Goal: Ask a question

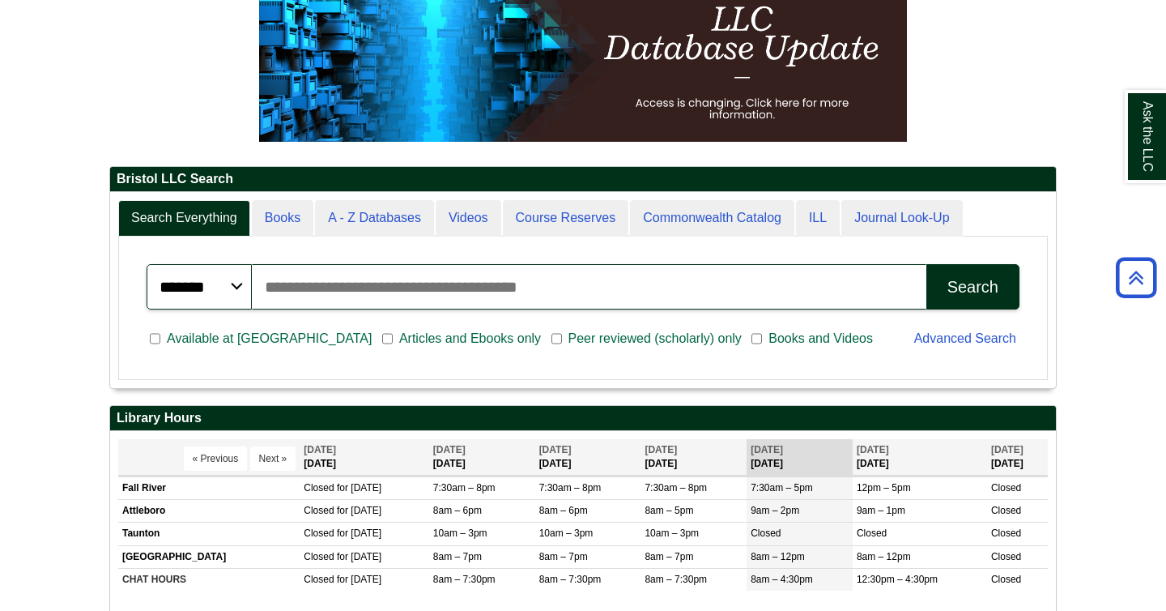
scroll to position [183, 0]
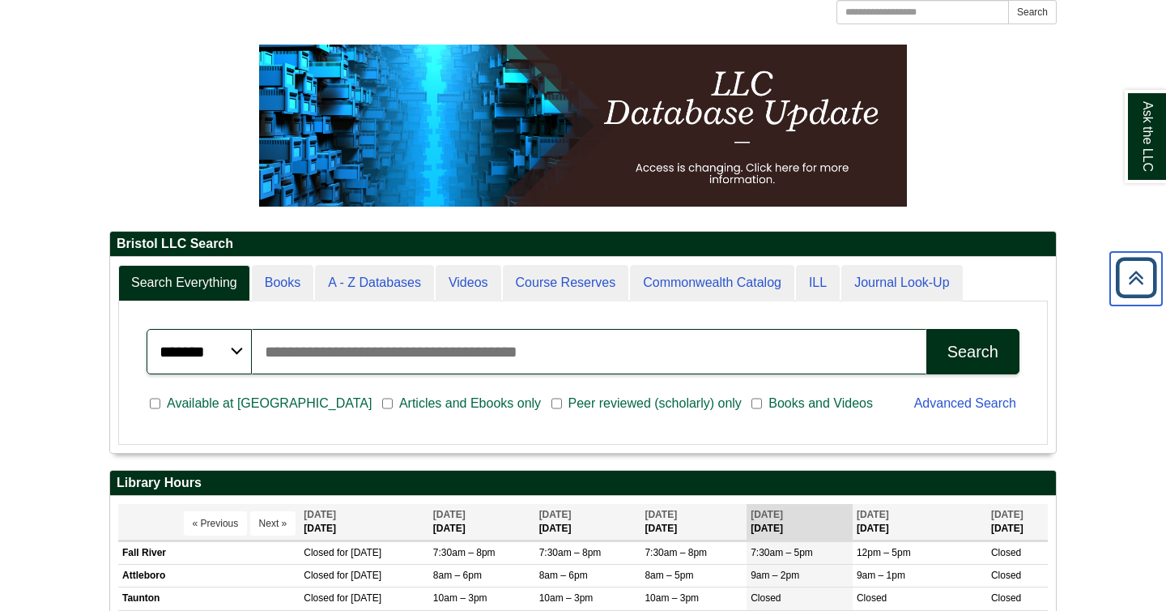
click at [1139, 285] on icon "Back to Top" at bounding box center [1136, 278] width 52 height 52
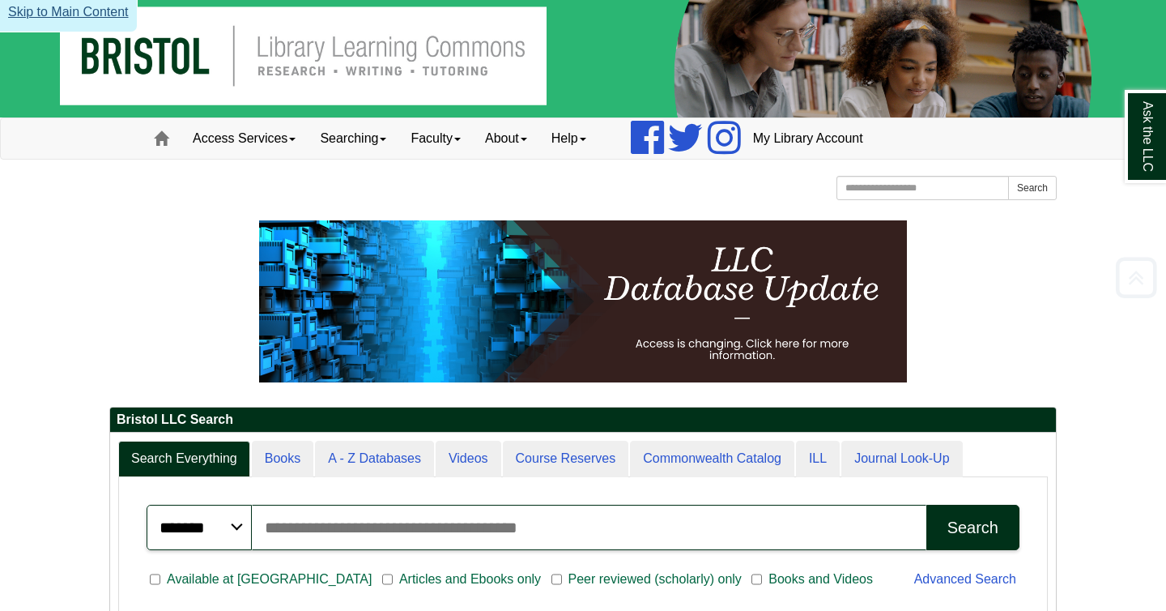
scroll to position [0, 0]
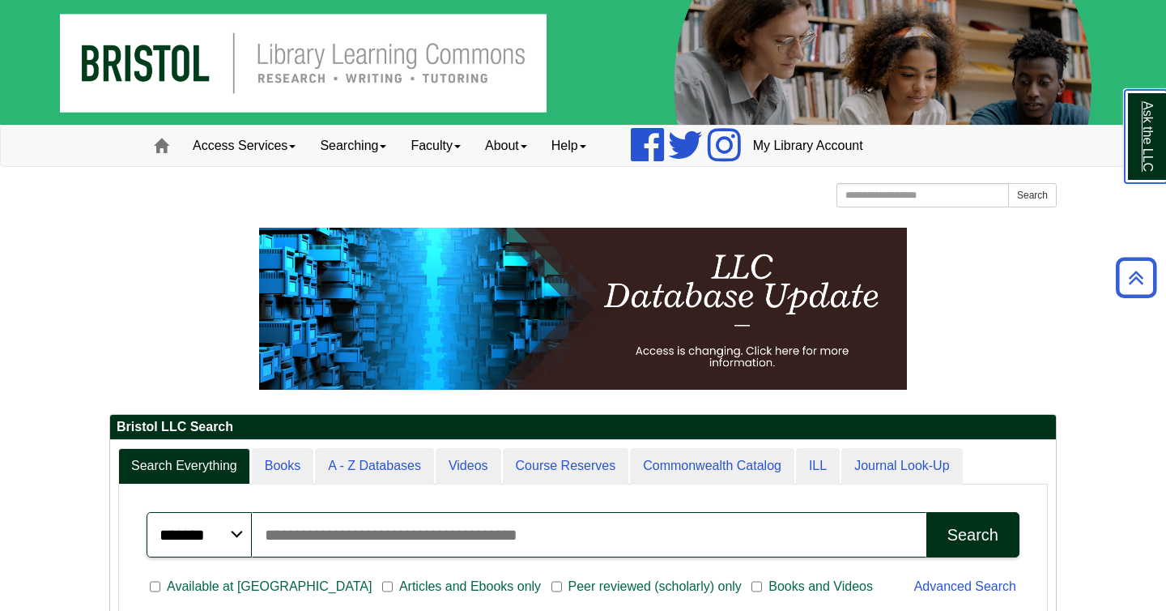
click at [1140, 148] on link "Ask the LLC" at bounding box center [1146, 136] width 42 height 93
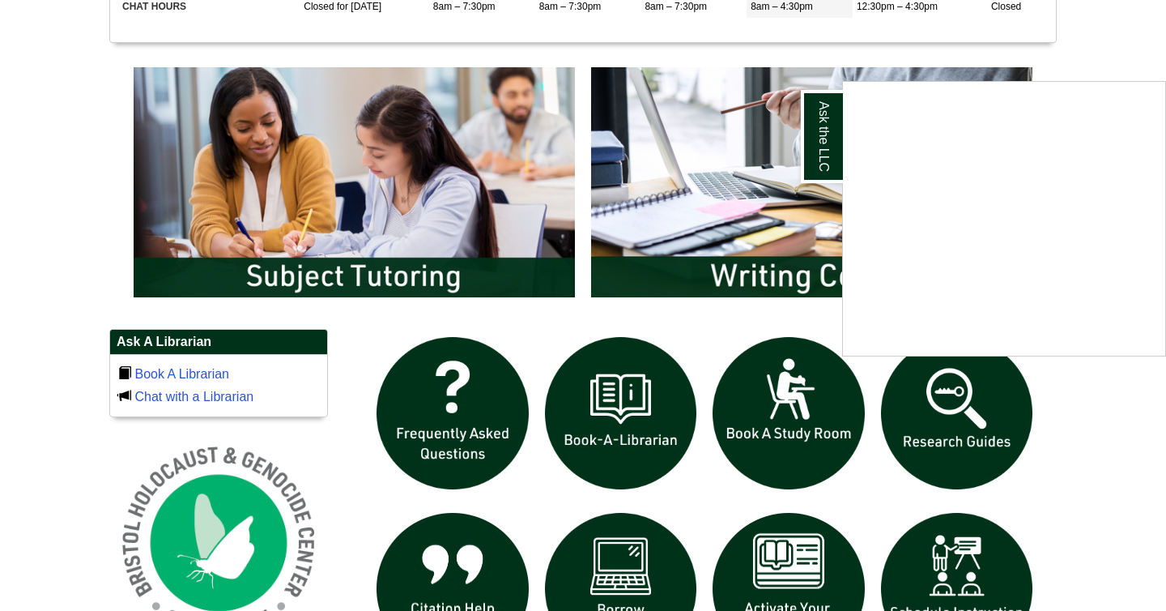
scroll to position [822, 0]
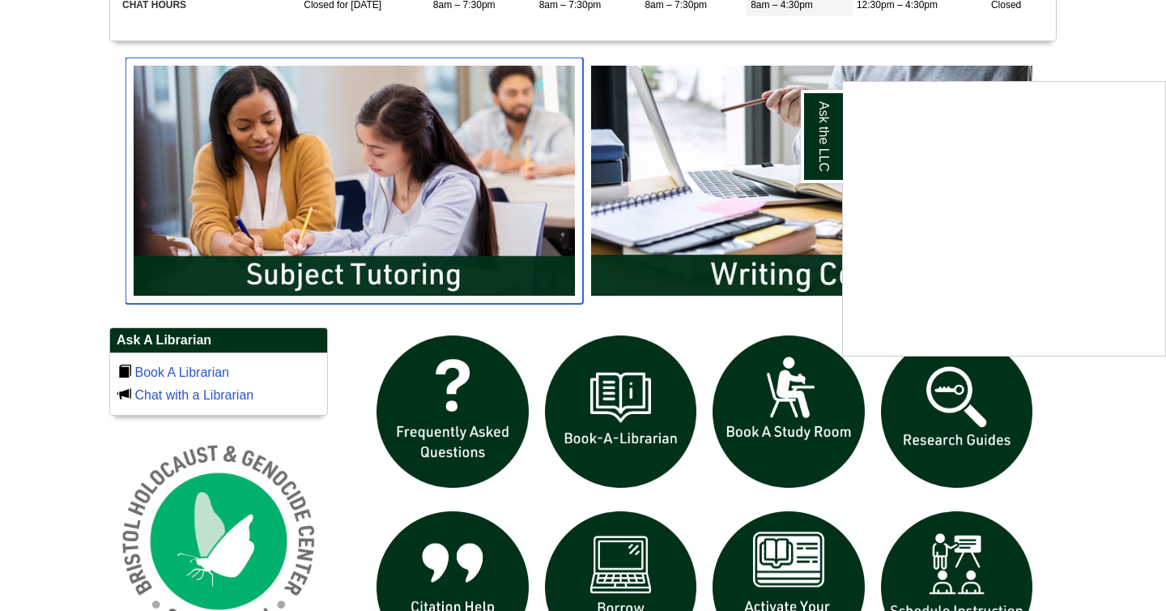
click at [483, 272] on img "slideshow" at bounding box center [355, 180] width 458 height 246
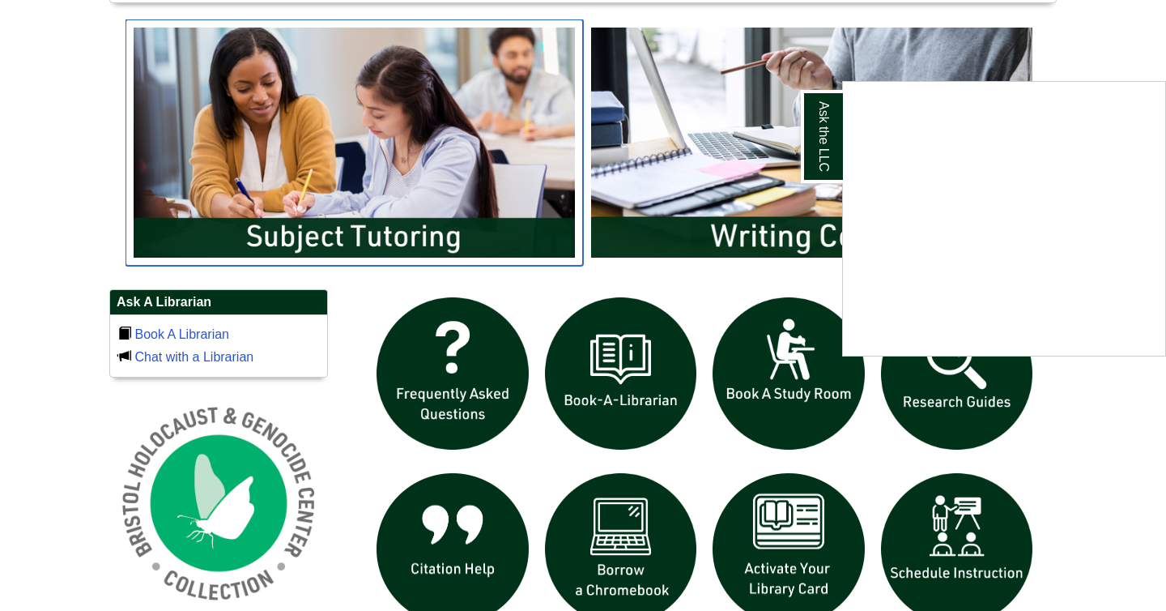
scroll to position [862, 0]
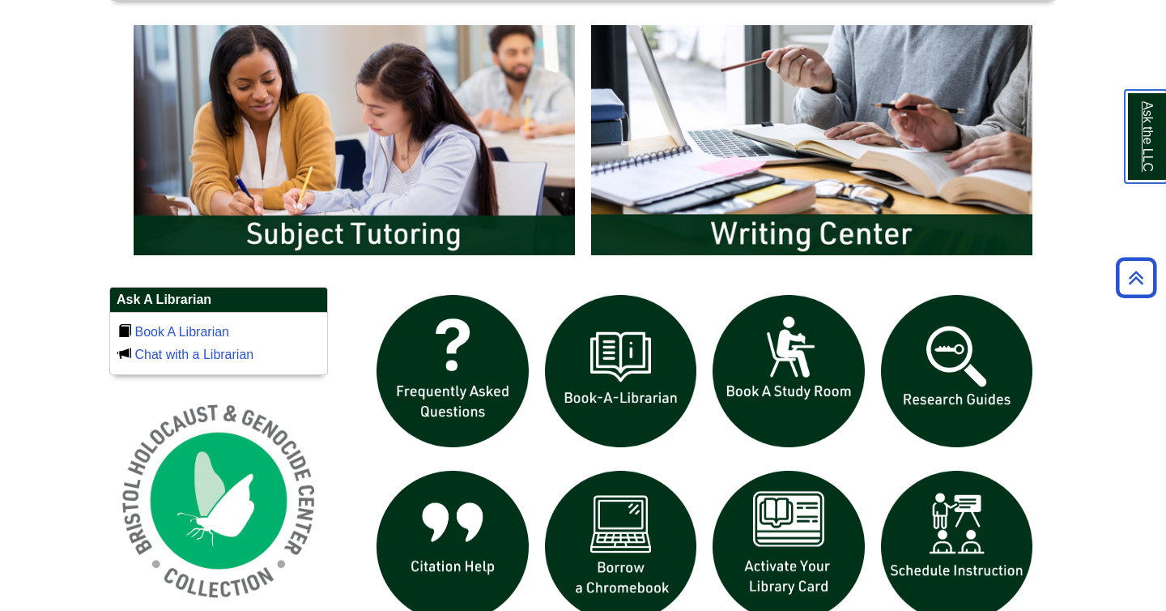
click at [1148, 94] on link "Ask the LLC" at bounding box center [1146, 136] width 42 height 93
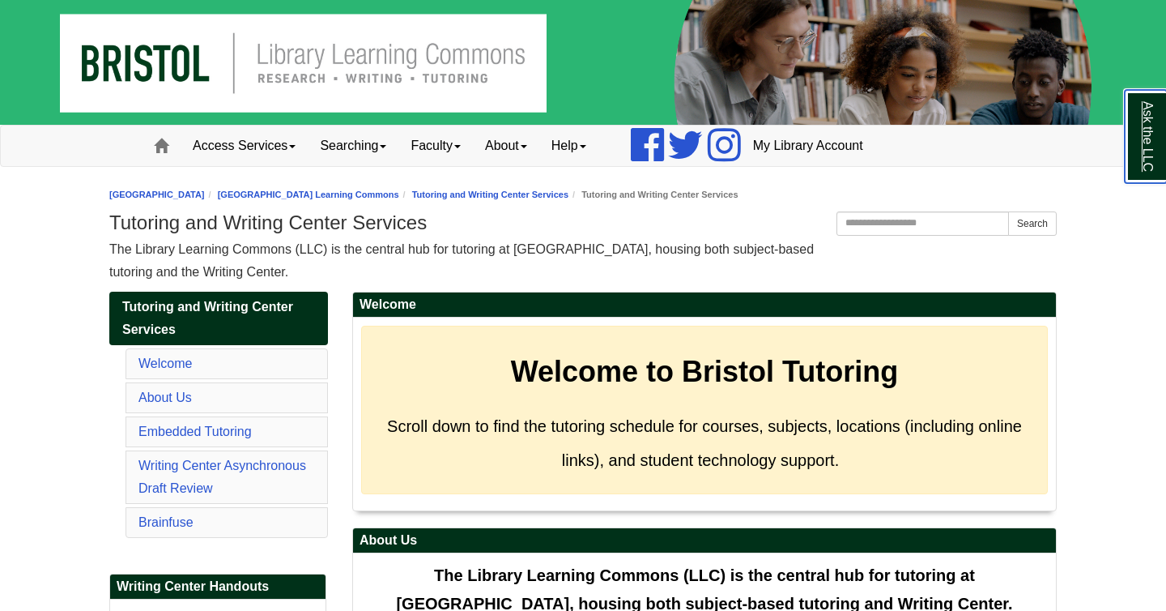
click at [1145, 126] on link "Ask the LLC" at bounding box center [1146, 136] width 42 height 93
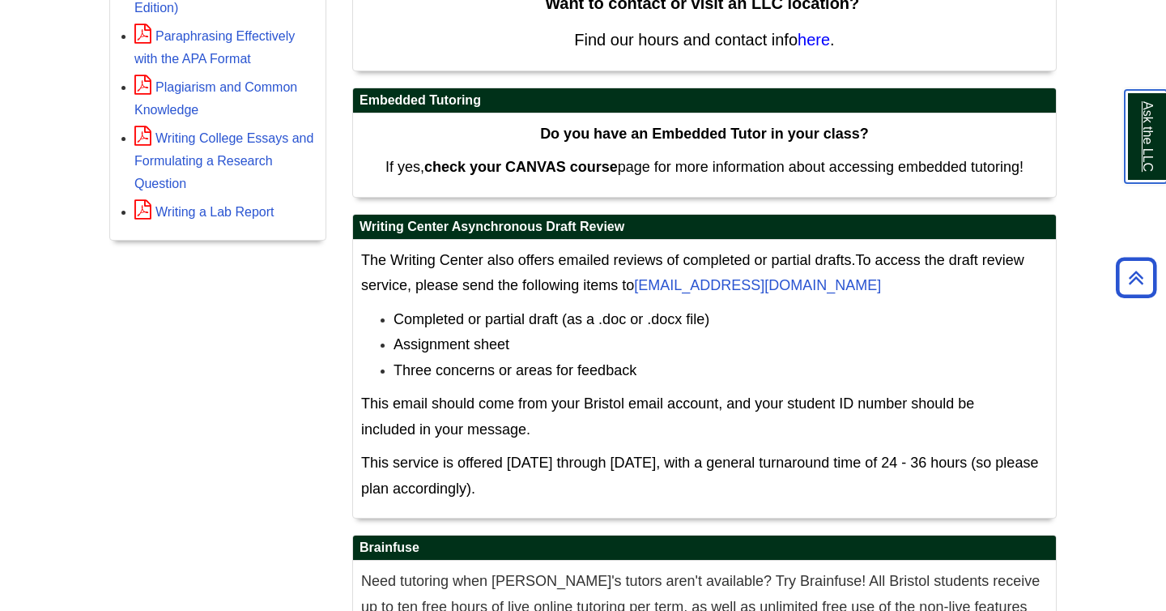
scroll to position [560, 0]
